Goal: Information Seeking & Learning: Learn about a topic

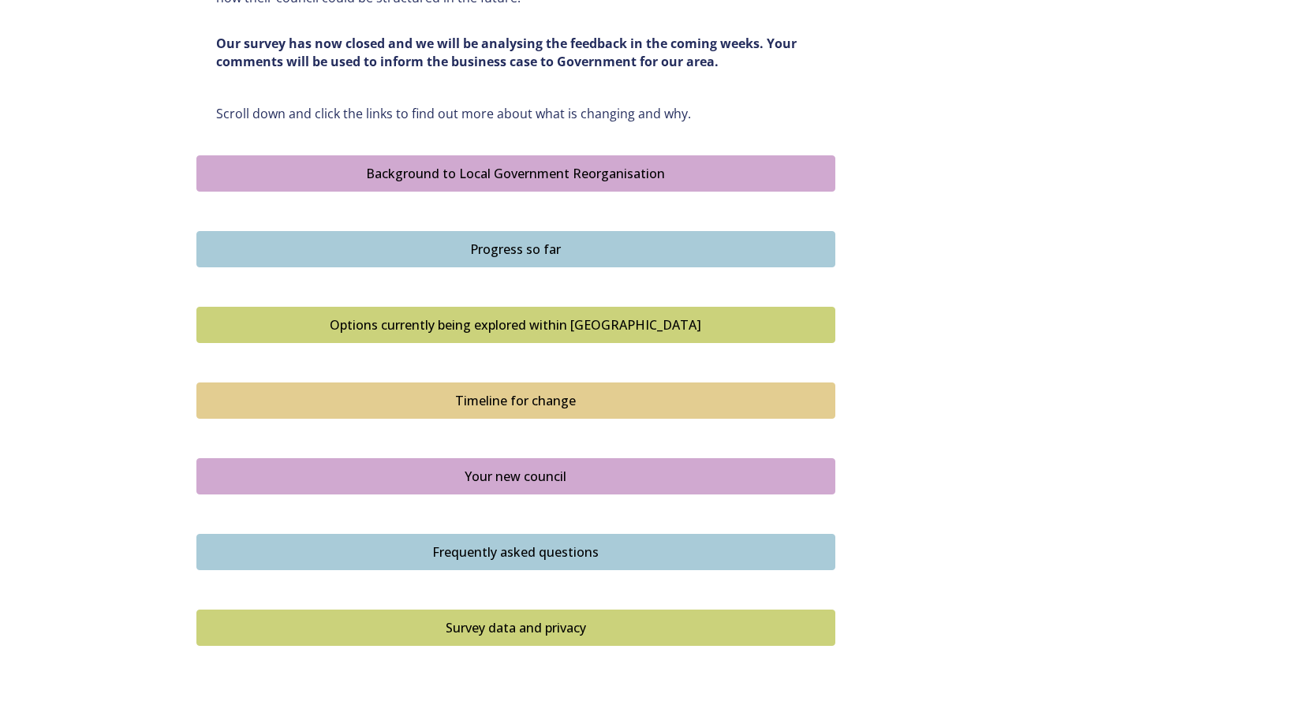
scroll to position [868, 0]
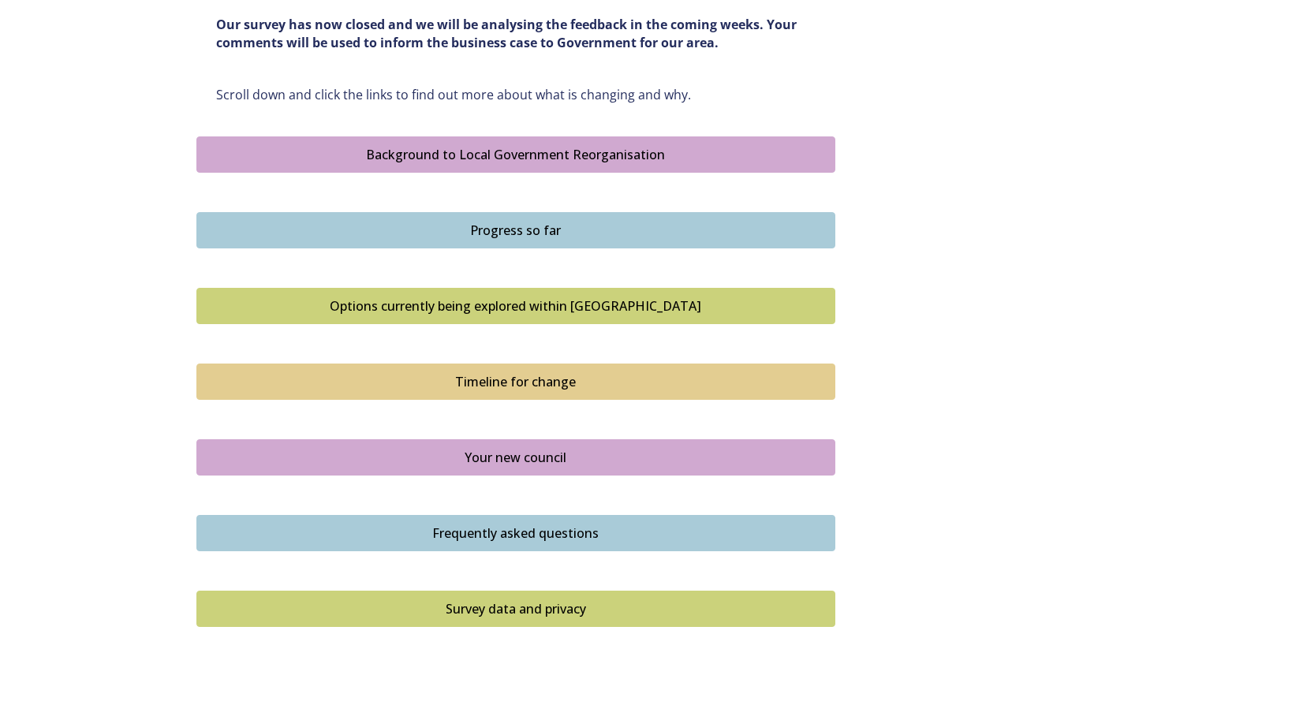
click at [540, 233] on div "Progress so far" at bounding box center [516, 230] width 622 height 19
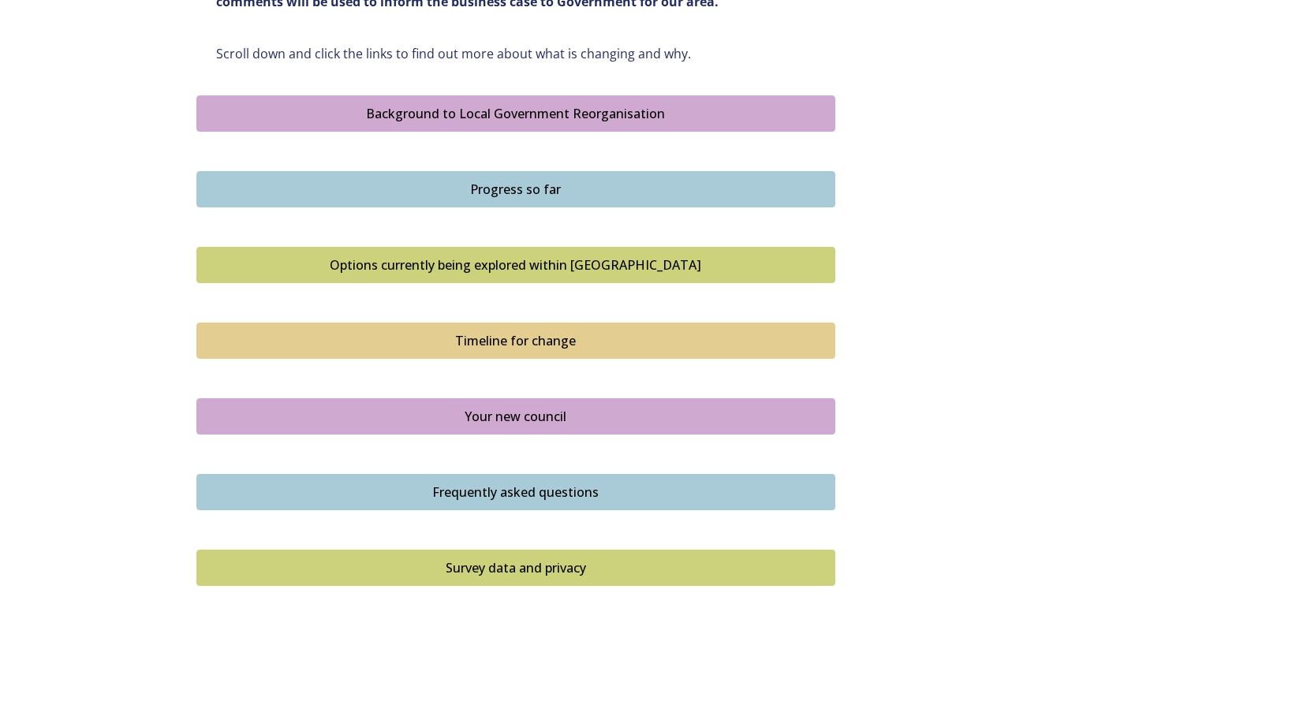
scroll to position [963, 0]
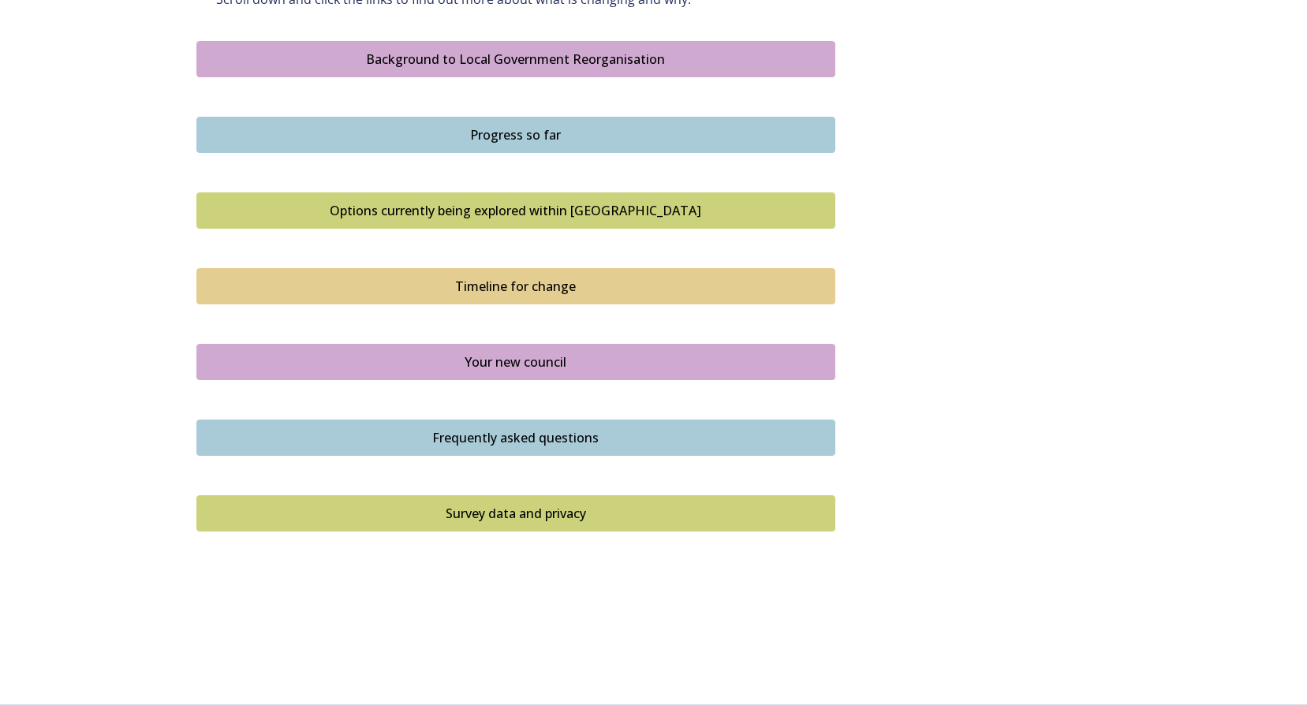
click at [515, 213] on div "Options currently being explored within [GEOGRAPHIC_DATA]" at bounding box center [516, 210] width 622 height 19
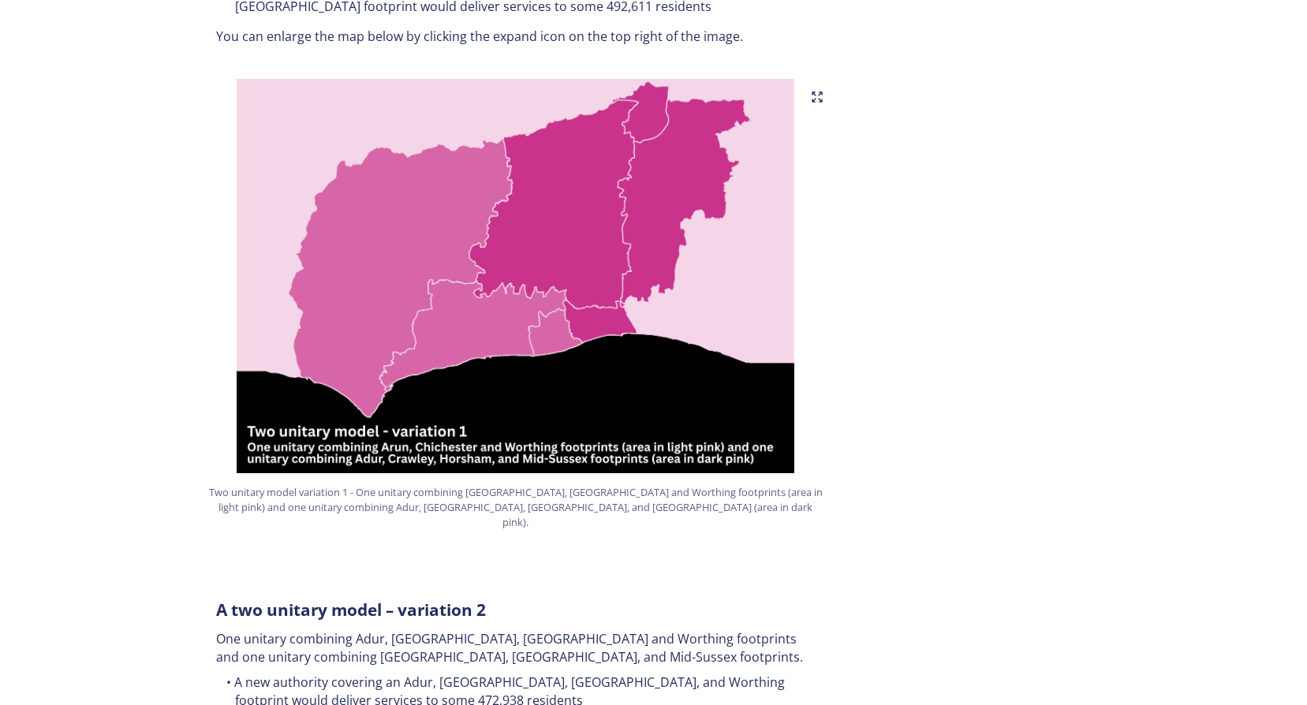
scroll to position [1104, 0]
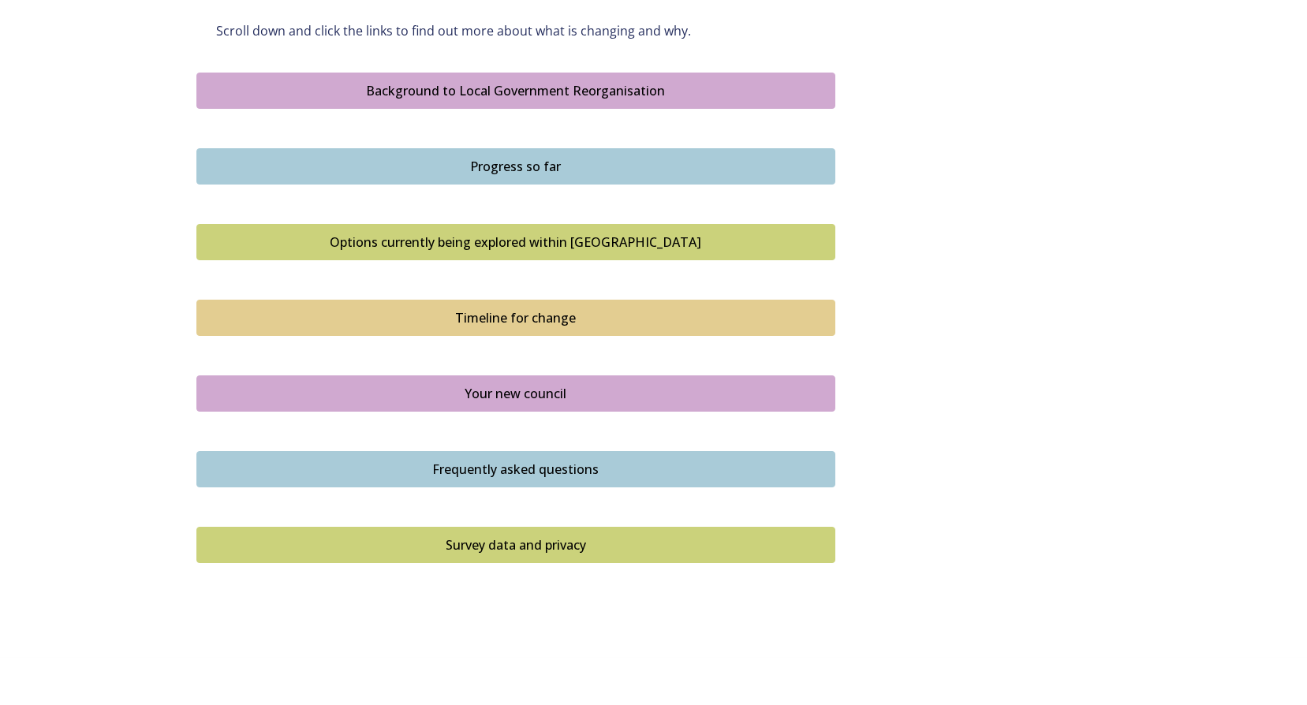
scroll to position [963, 0]
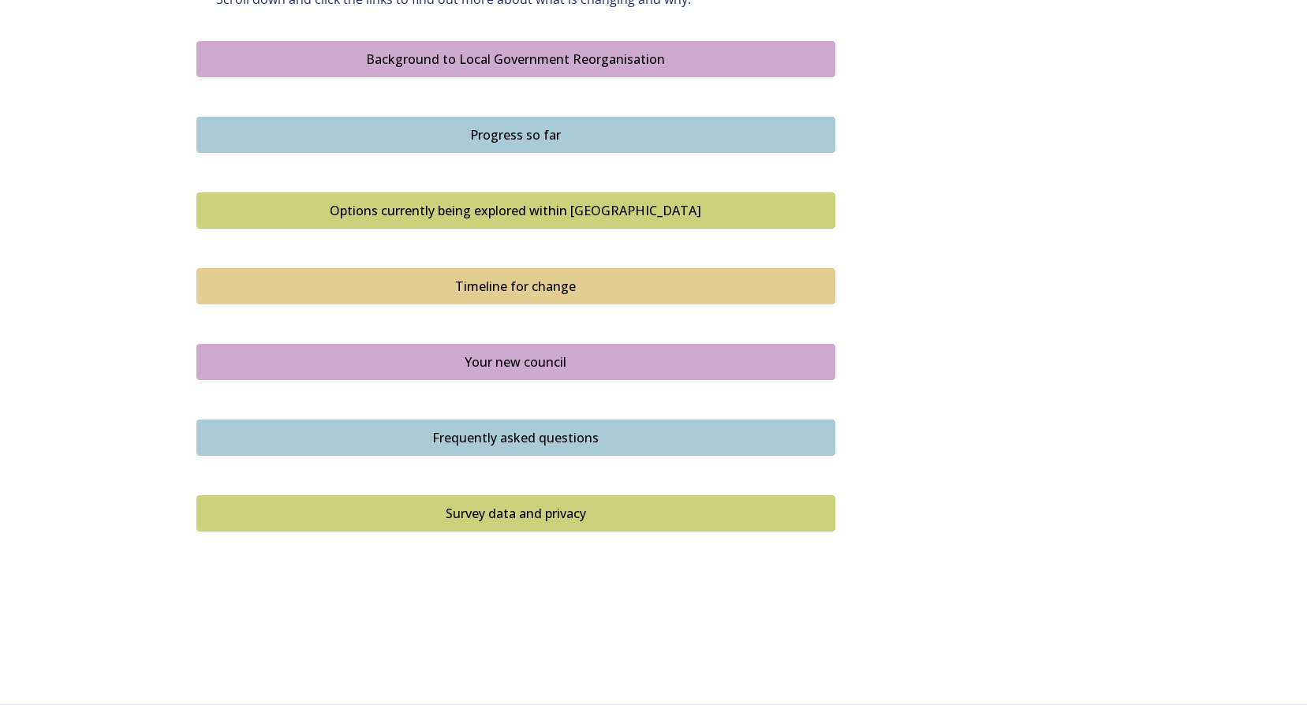
click at [358, 369] on div "Your new council" at bounding box center [516, 362] width 622 height 19
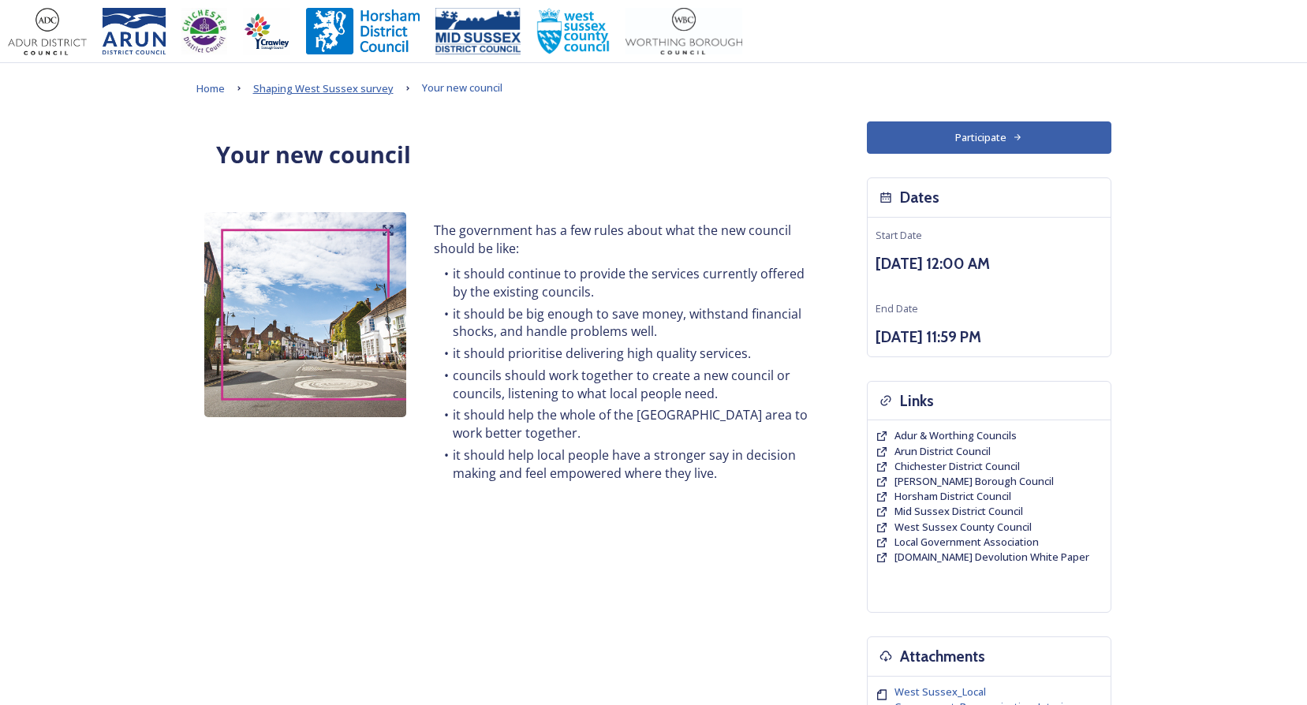
click at [295, 86] on span "Shaping West Sussex survey" at bounding box center [323, 88] width 140 height 14
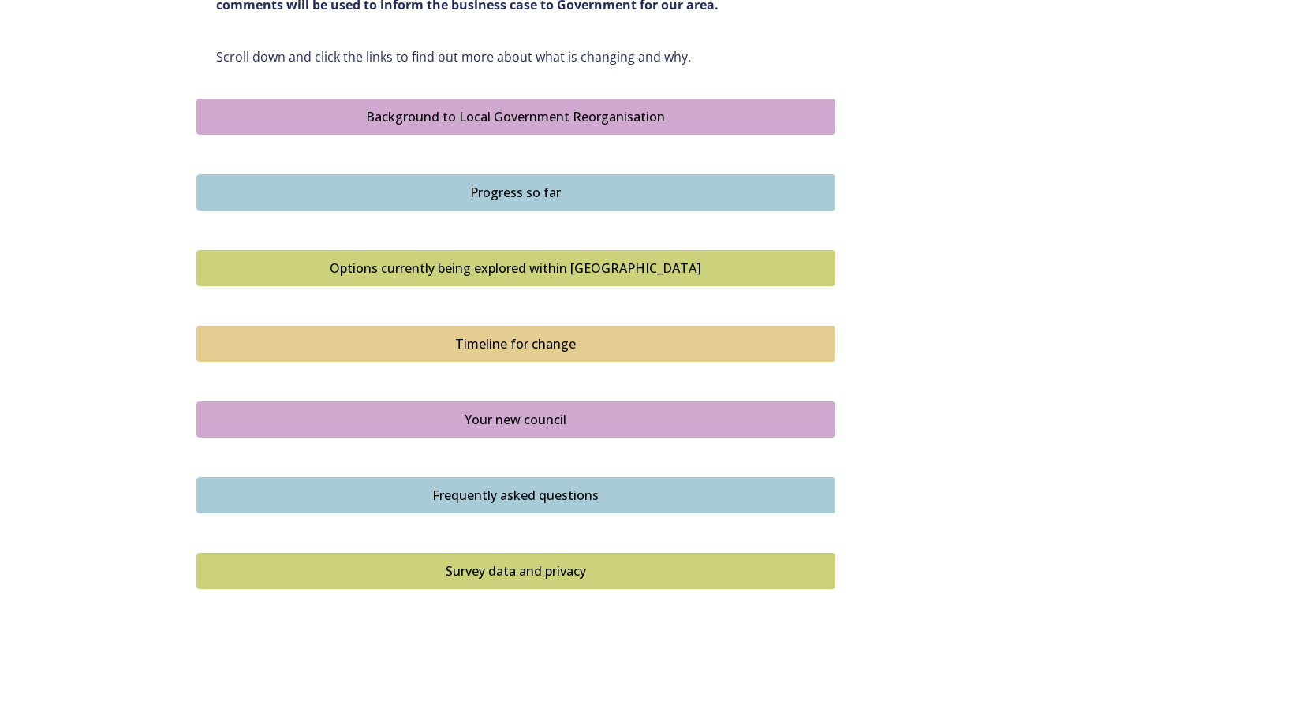
scroll to position [884, 0]
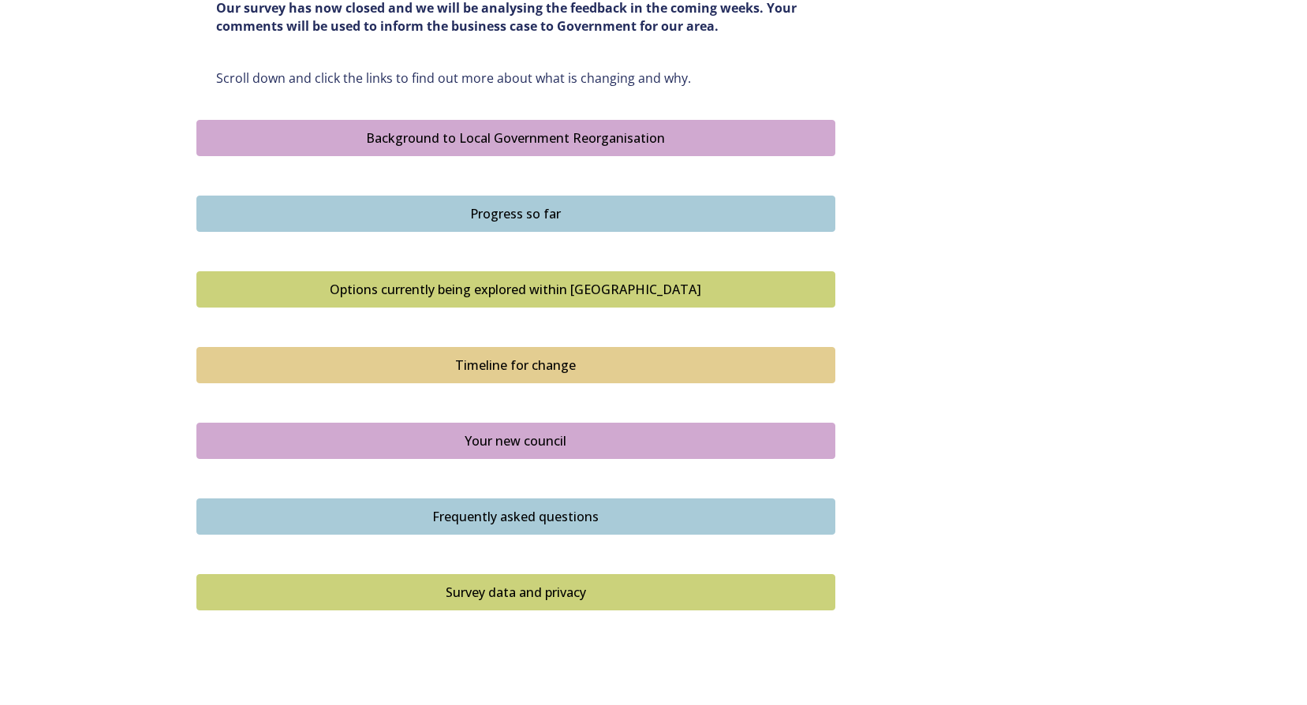
click at [577, 142] on div "Background to Local Government Reorganisation" at bounding box center [516, 138] width 622 height 19
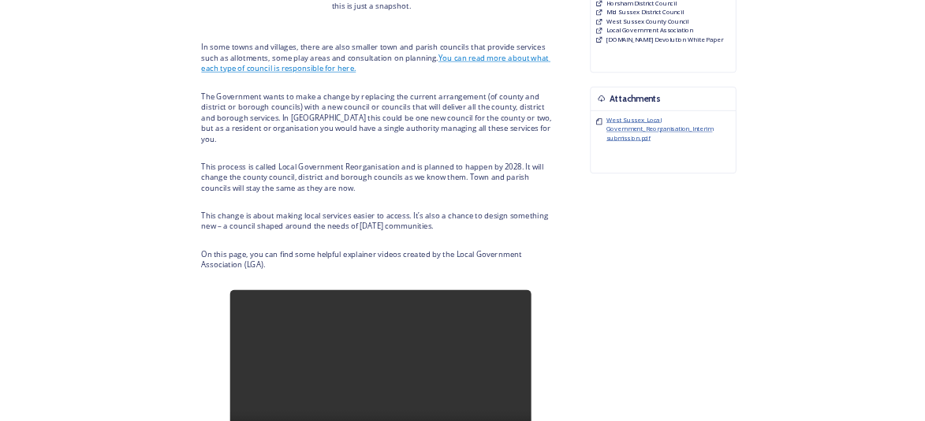
scroll to position [473, 0]
